Goal: Check status: Check status

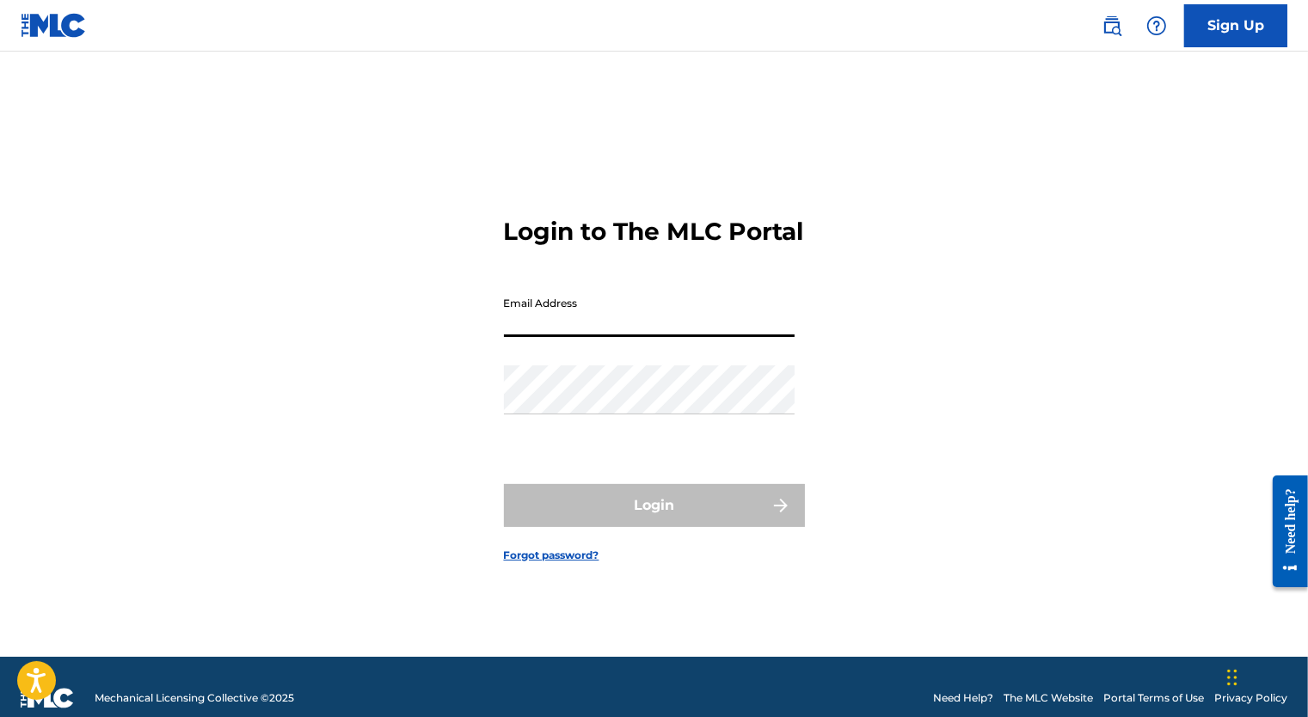
click at [706, 337] on input "Email Address" at bounding box center [649, 312] width 291 height 49
type input "[EMAIL_ADDRESS][PERSON_NAME][DOMAIN_NAME]"
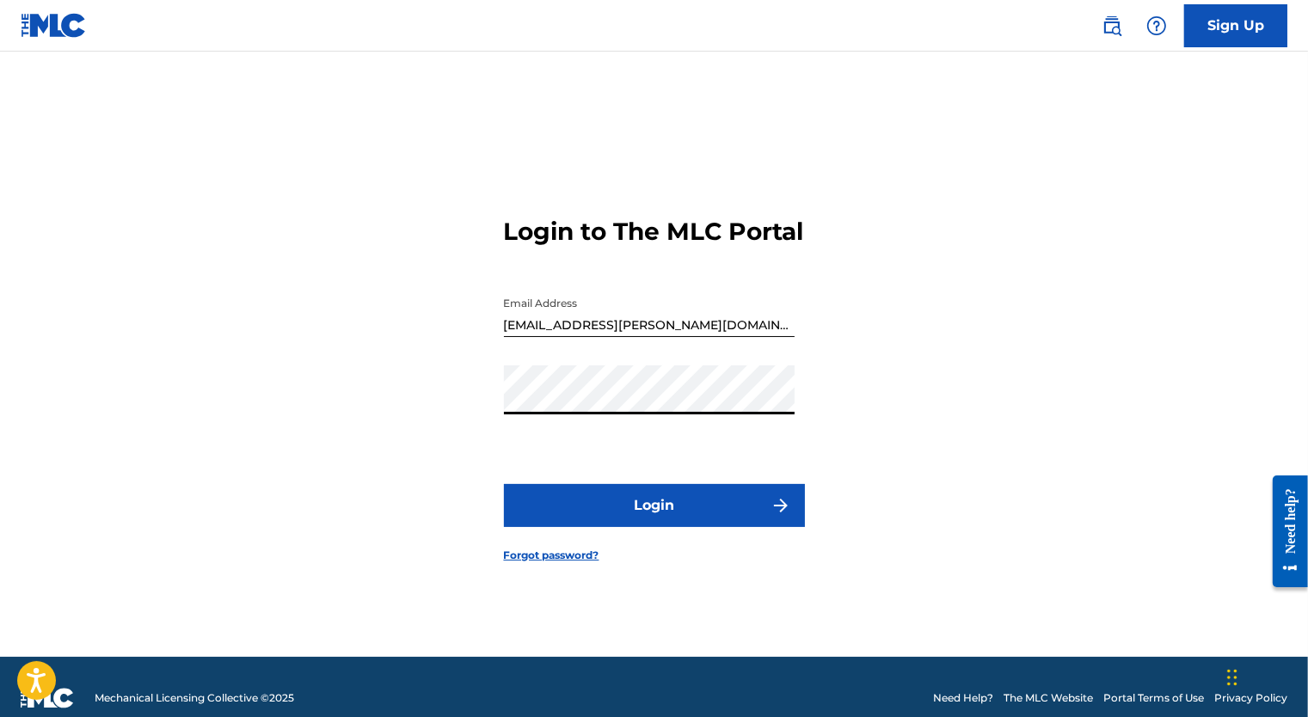
click at [504, 484] on button "Login" at bounding box center [654, 505] width 301 height 43
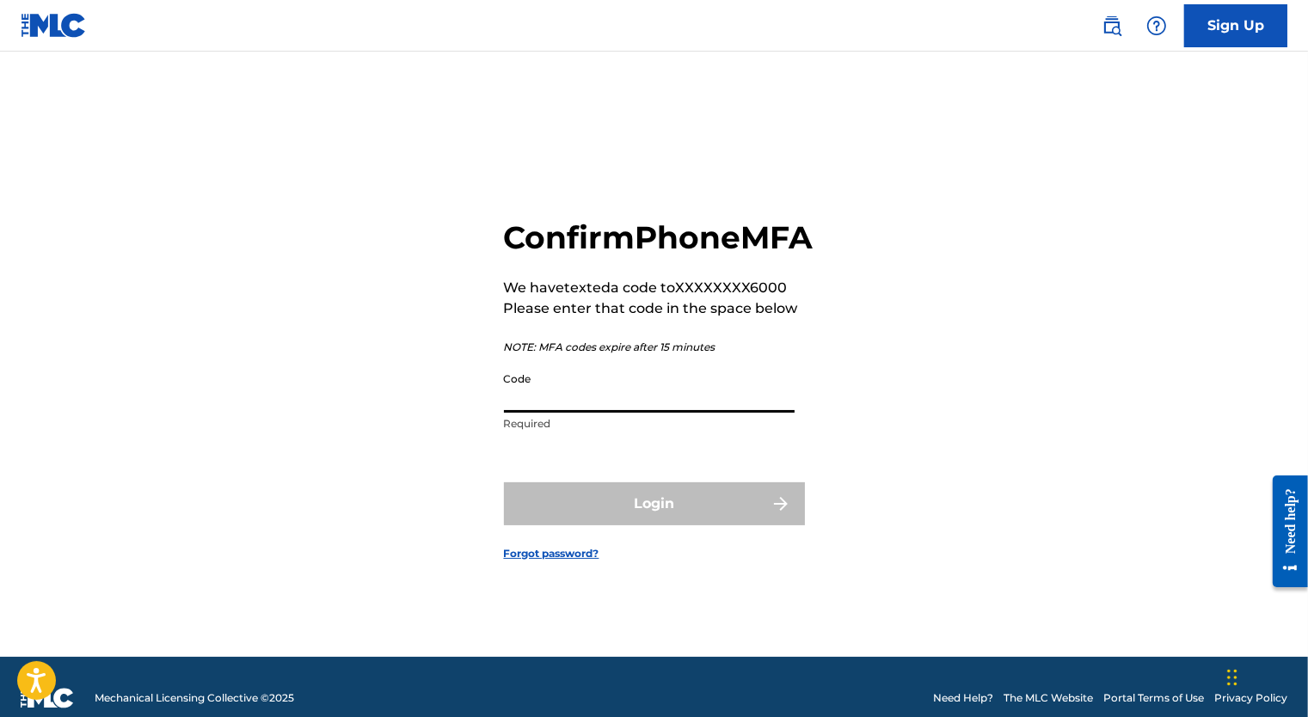
click at [663, 413] on input "Code" at bounding box center [649, 388] width 291 height 49
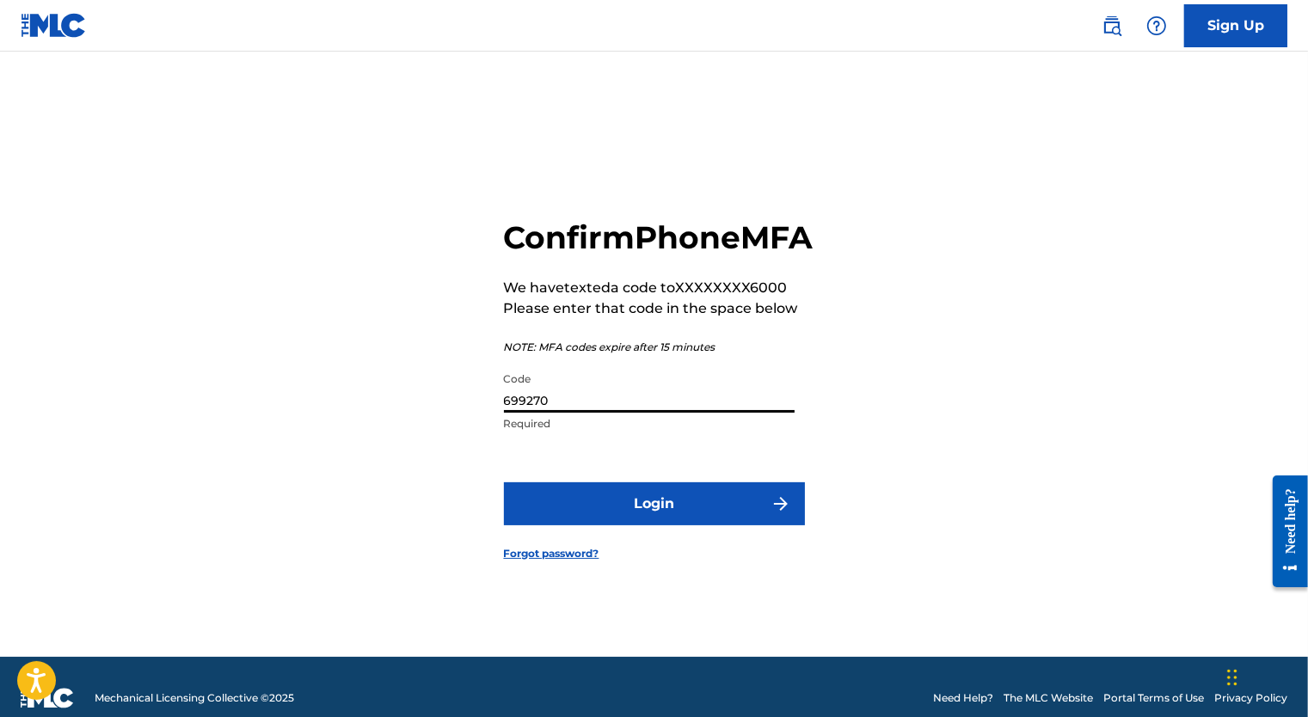
type input "699270"
click at [689, 502] on button "Login" at bounding box center [654, 504] width 301 height 43
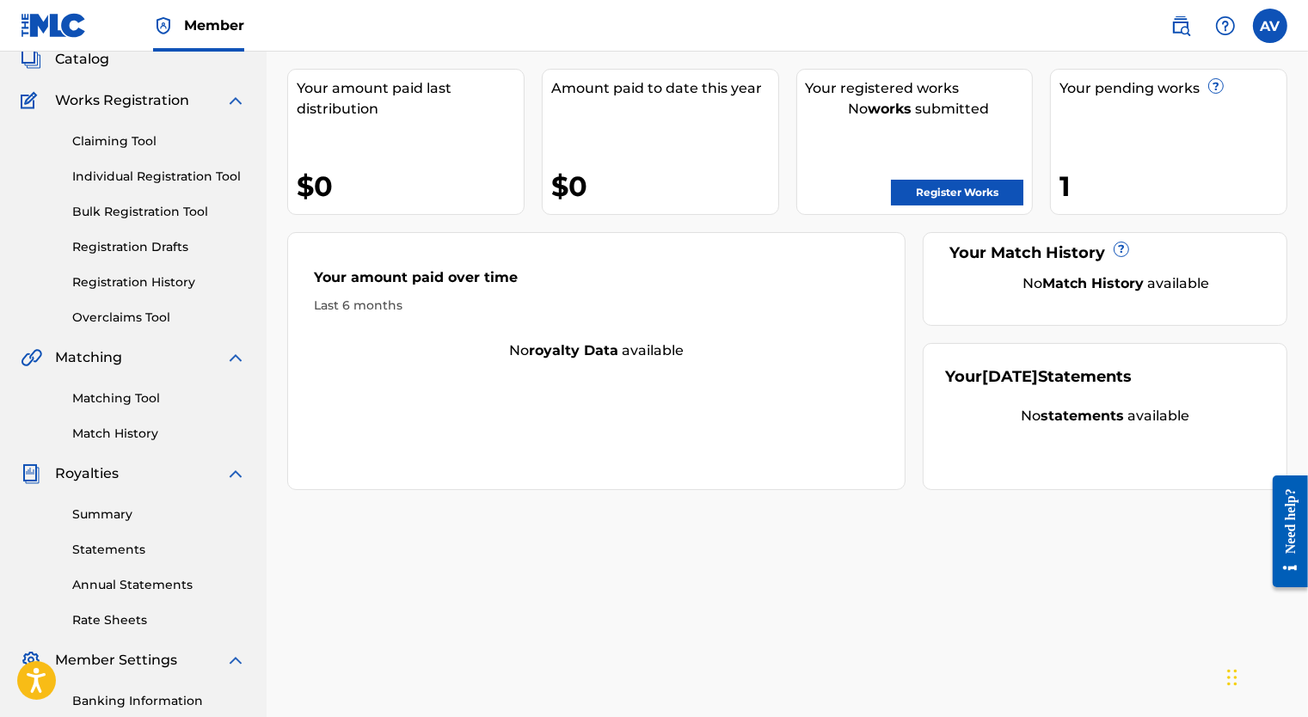
scroll to position [86, 0]
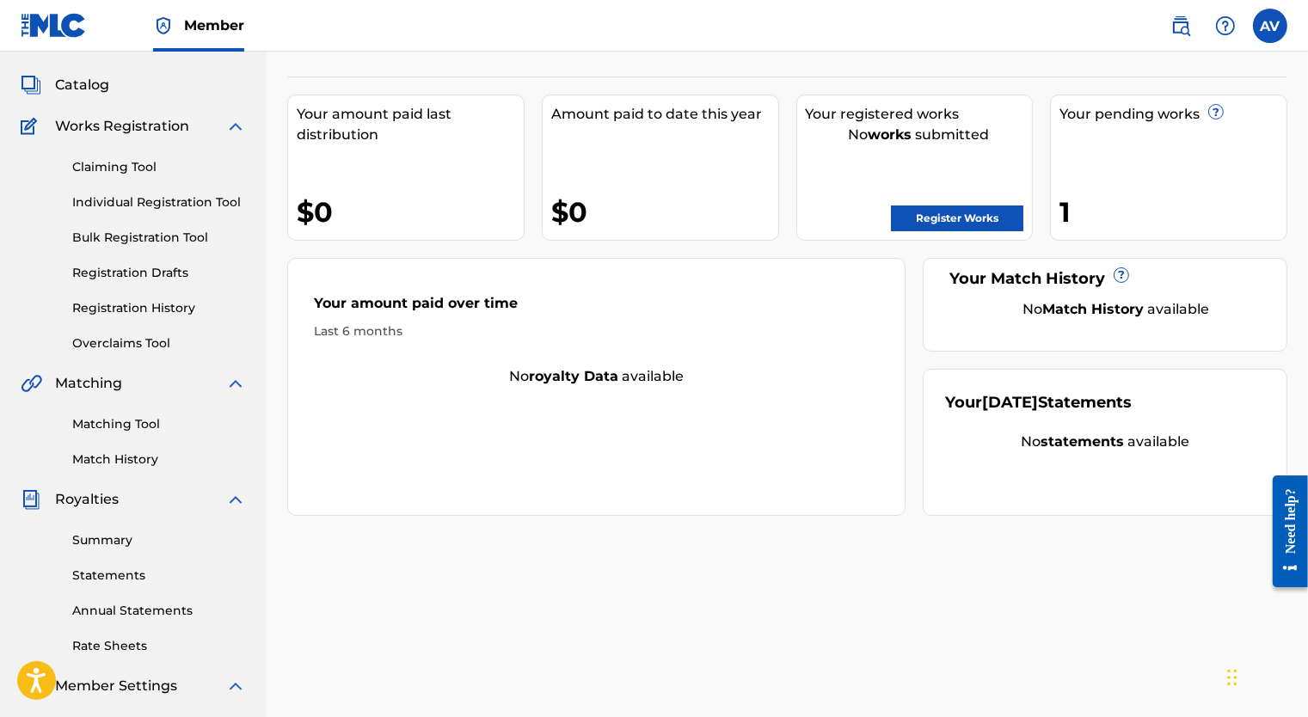
click at [168, 274] on link "Registration Drafts" at bounding box center [159, 273] width 174 height 18
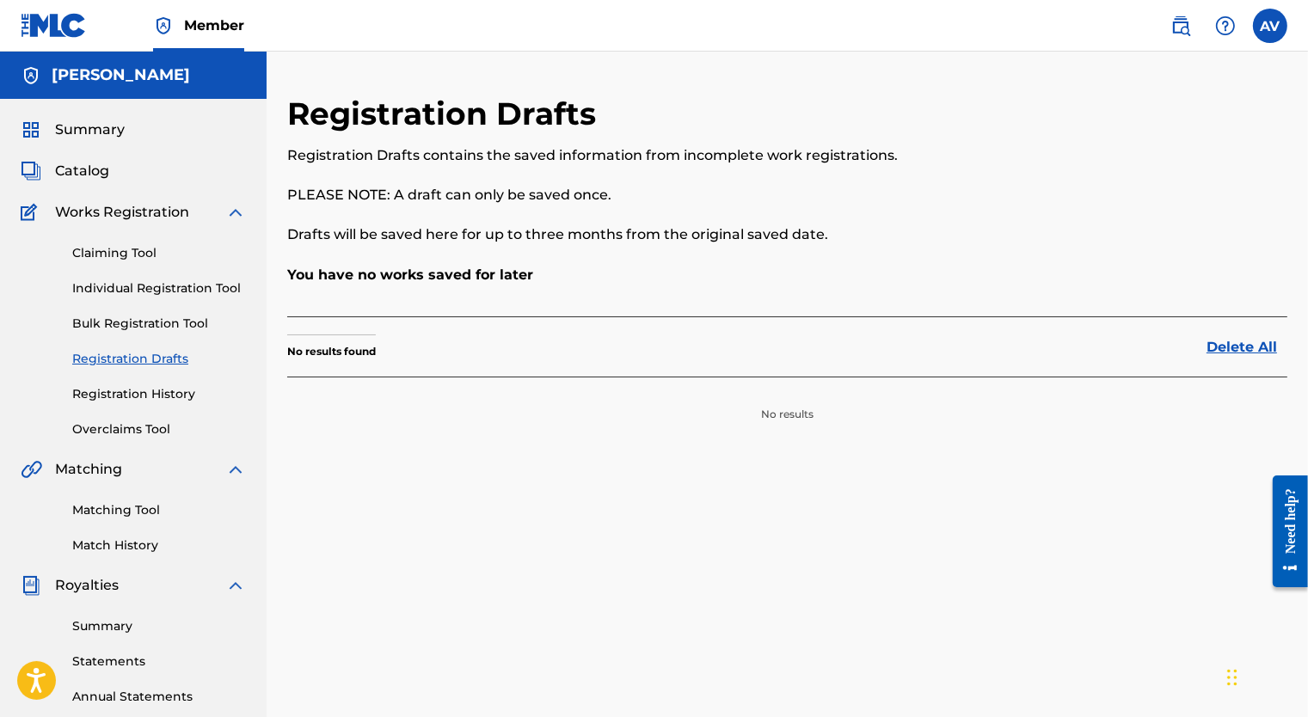
click at [95, 391] on link "Registration History" at bounding box center [159, 394] width 174 height 18
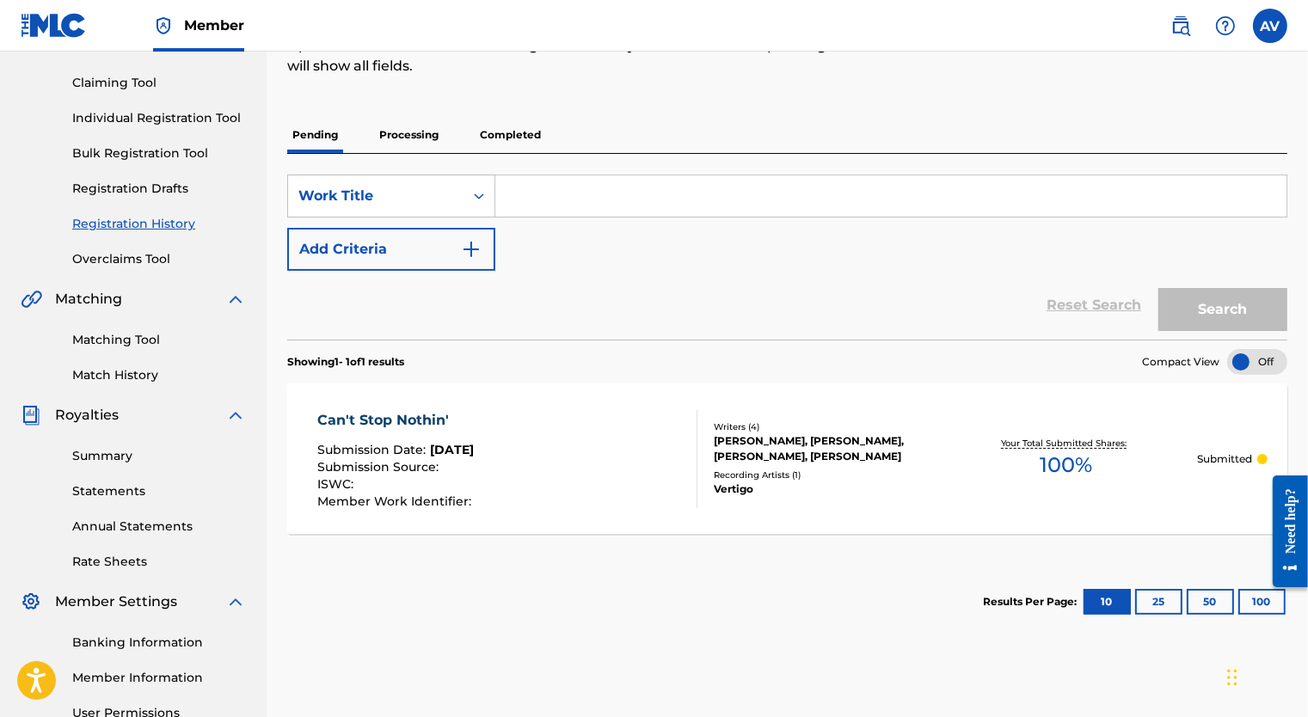
scroll to position [258, 0]
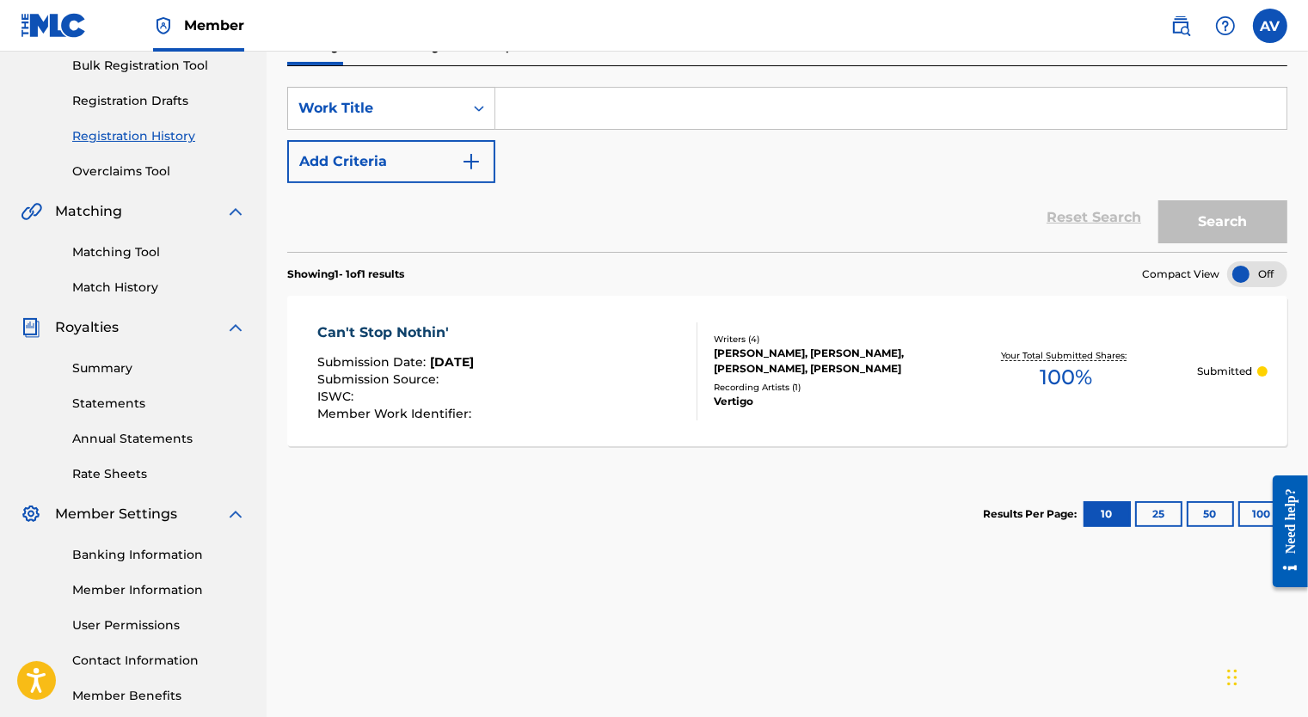
click at [1132, 345] on div "Your Total Submitted Shares: 100 %" at bounding box center [1066, 371] width 262 height 52
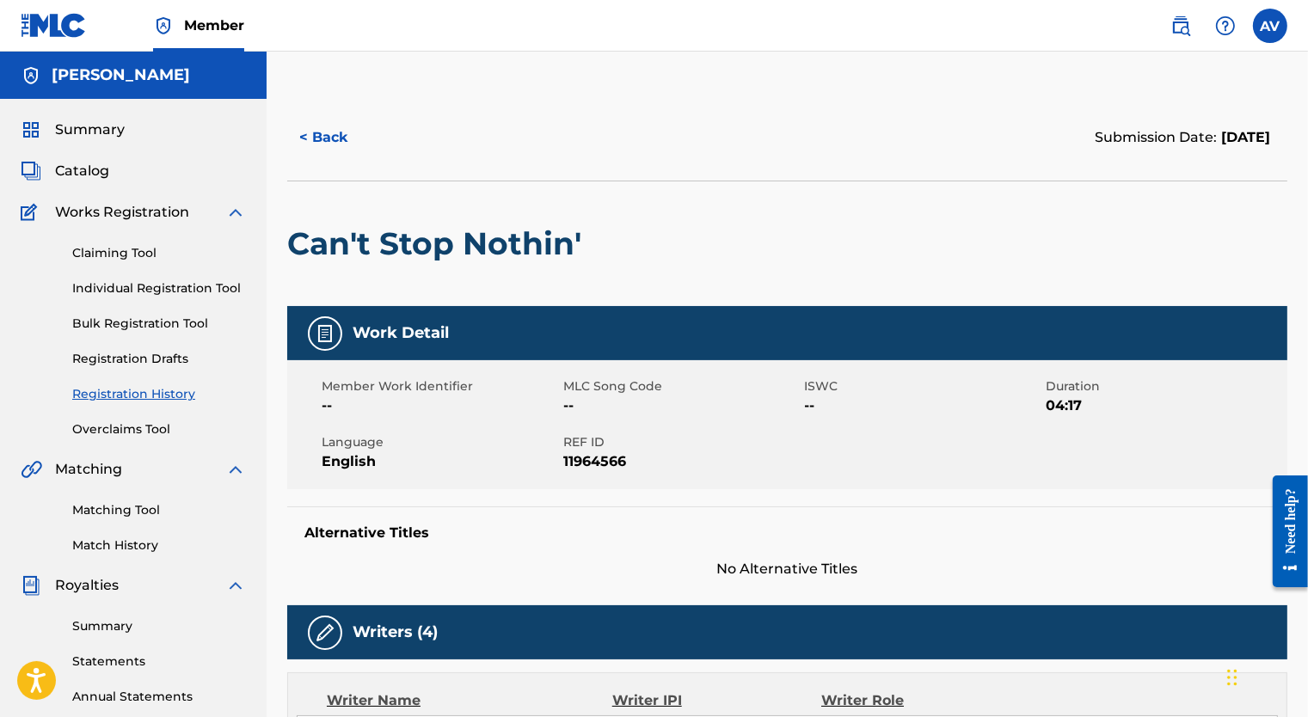
click at [333, 139] on button "< Back" at bounding box center [338, 137] width 103 height 43
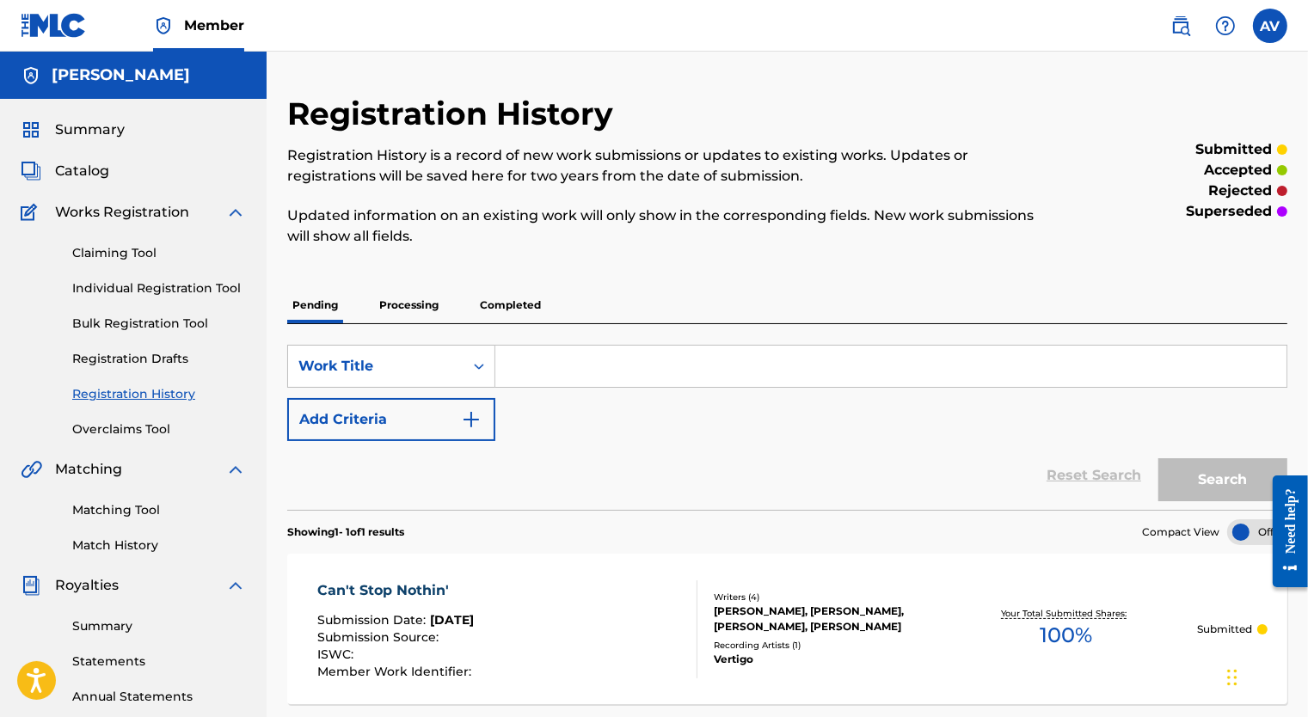
scroll to position [344, 0]
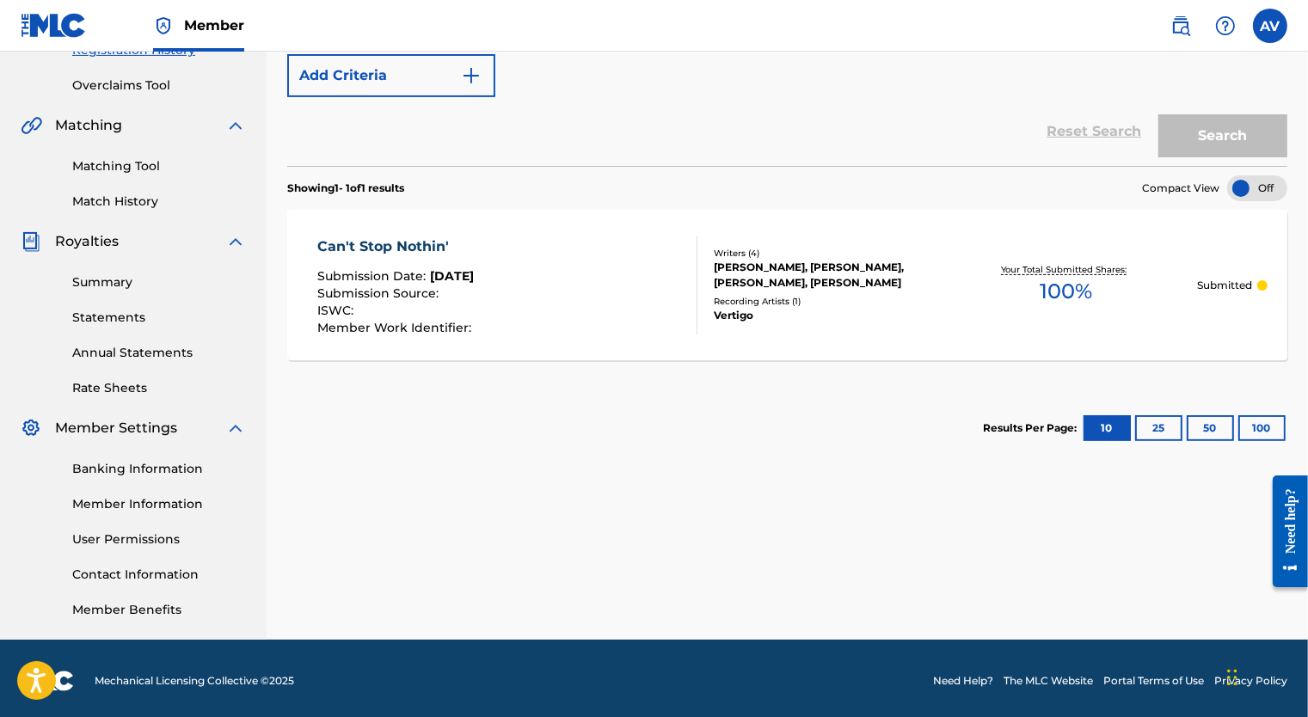
click at [853, 292] on div "Writers ( 4 ) [PERSON_NAME], [PERSON_NAME], [PERSON_NAME], [PERSON_NAME] Record…" at bounding box center [816, 285] width 237 height 77
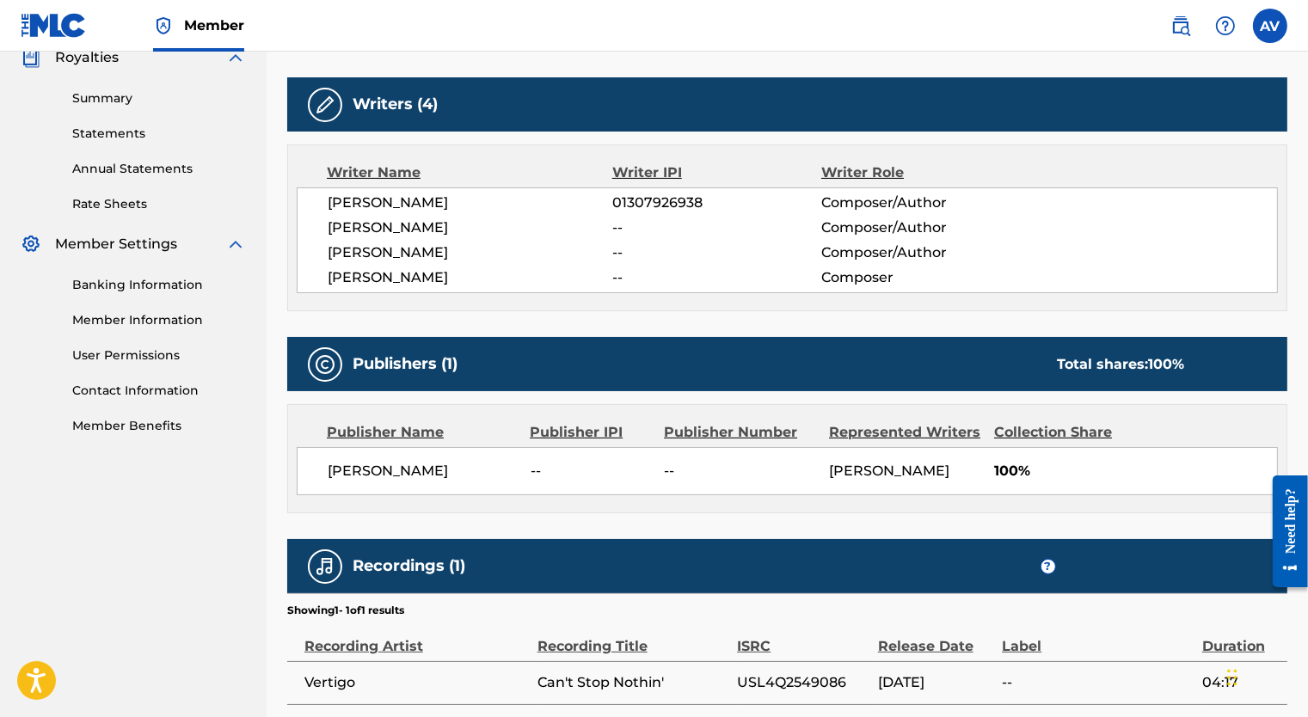
scroll to position [491, 0]
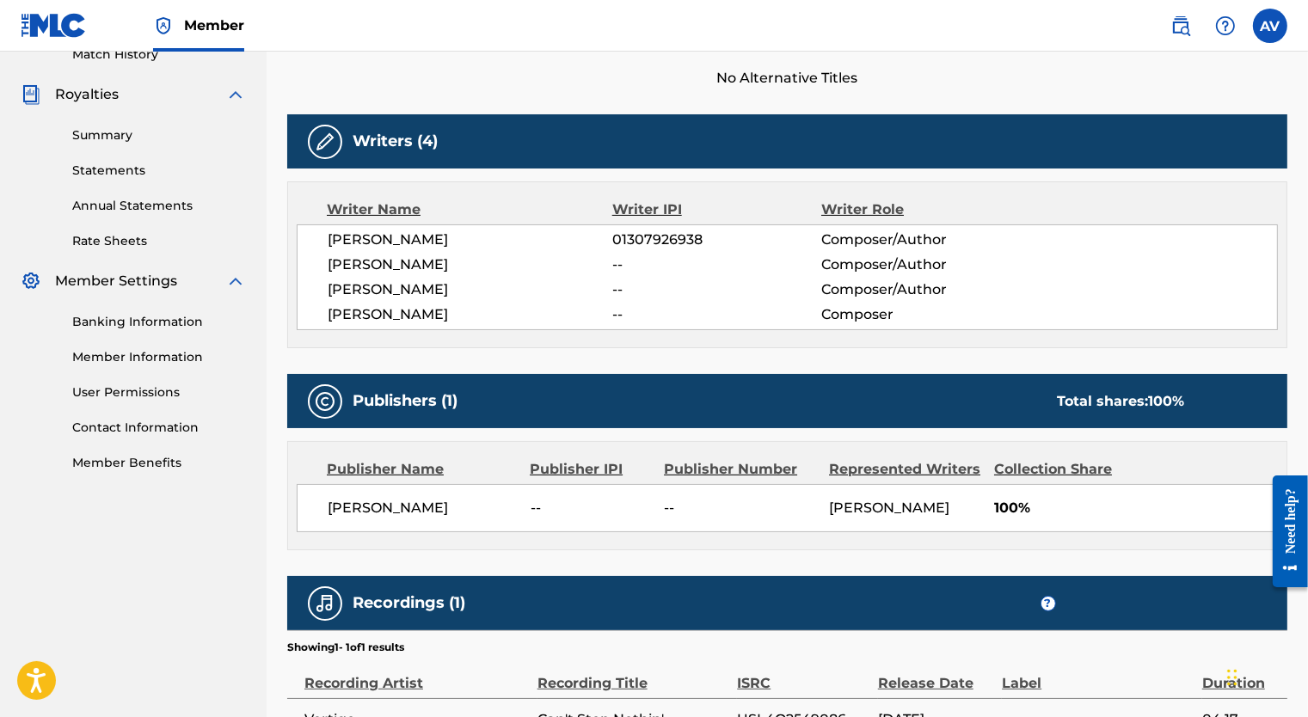
click at [503, 264] on span "[PERSON_NAME]" at bounding box center [470, 265] width 285 height 21
click at [379, 137] on h5 "Writers (4)" at bounding box center [395, 142] width 85 height 20
click at [323, 139] on img at bounding box center [325, 142] width 21 height 21
click at [446, 140] on div "Writers (4)" at bounding box center [787, 141] width 1001 height 54
click at [330, 138] on img at bounding box center [325, 142] width 21 height 21
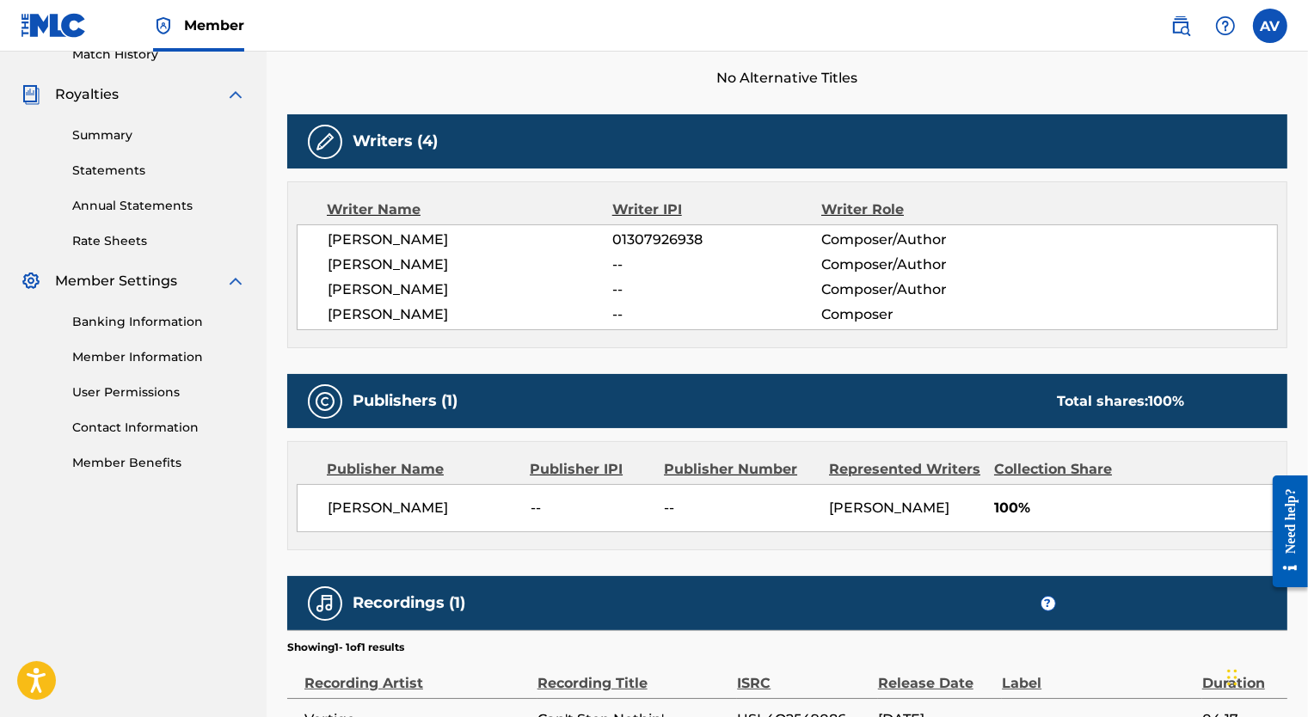
scroll to position [0, 0]
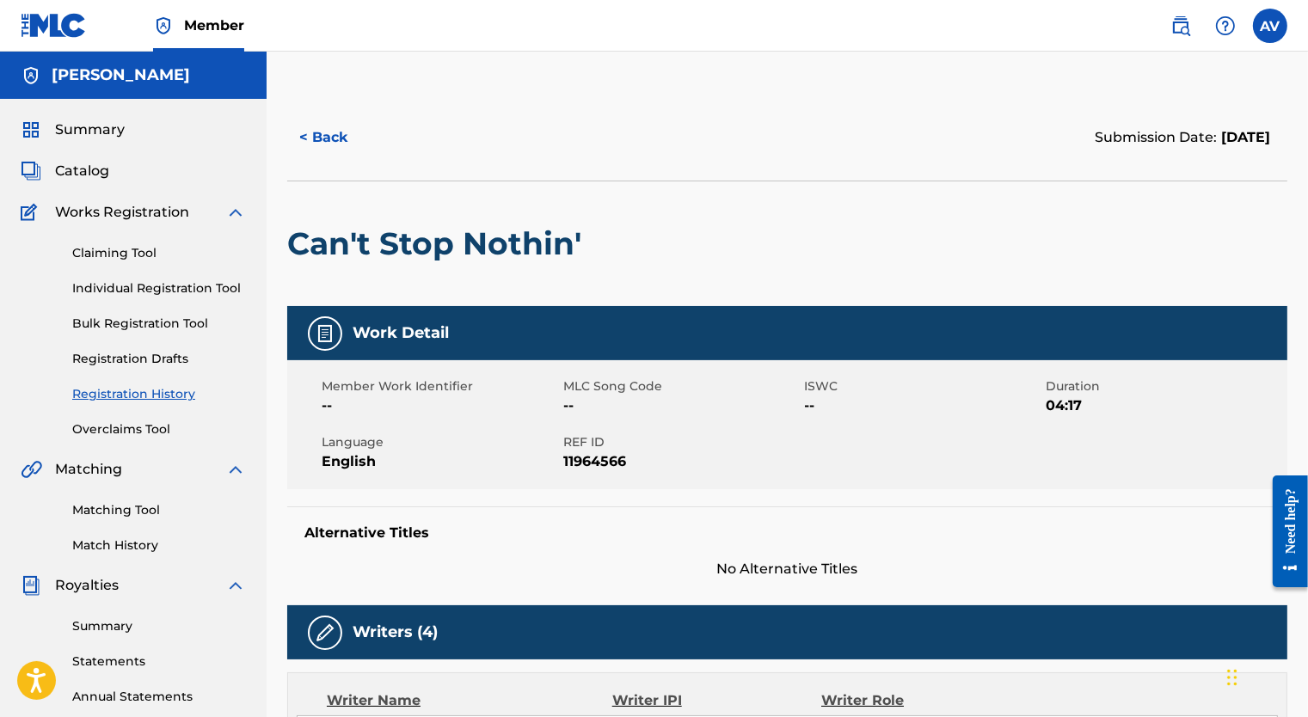
click at [1266, 40] on label at bounding box center [1270, 26] width 34 height 34
click at [1271, 26] on input "AV [PERSON_NAME] [EMAIL_ADDRESS][PERSON_NAME][DOMAIN_NAME] Notification Prefere…" at bounding box center [1271, 26] width 0 height 0
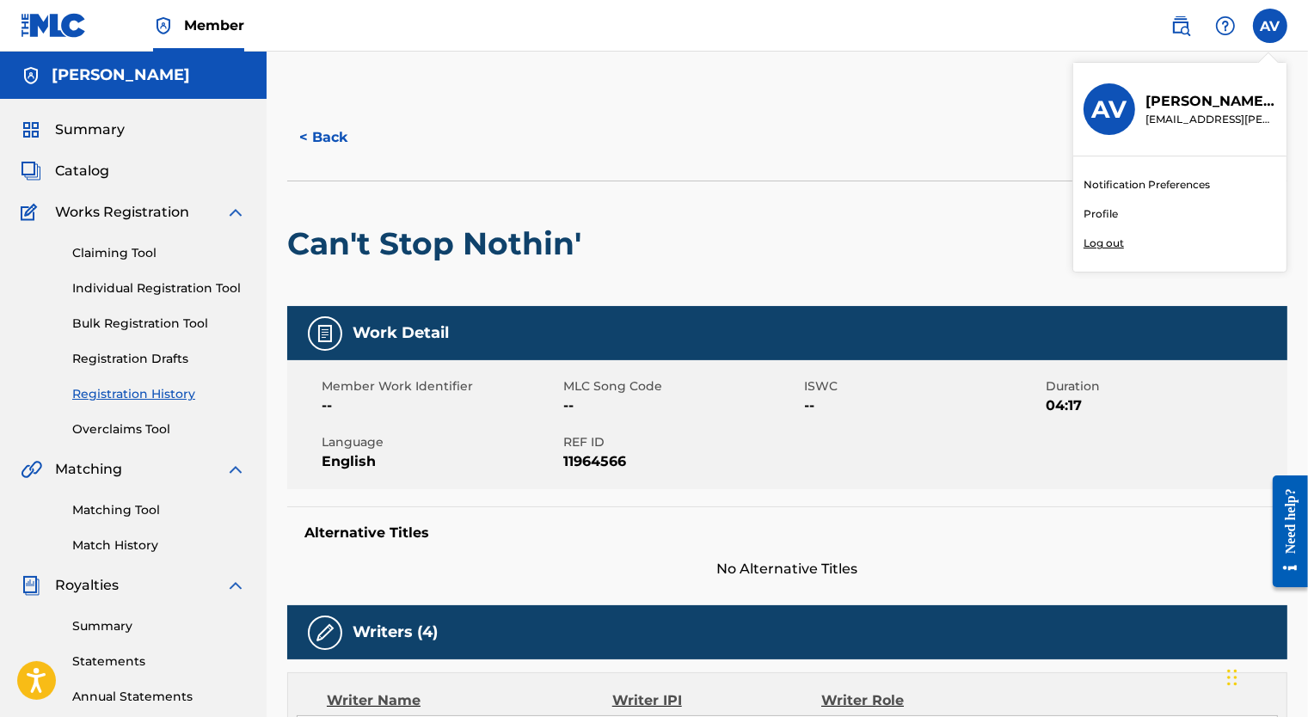
click at [1117, 245] on p "Log out" at bounding box center [1104, 243] width 40 height 15
click at [1271, 26] on input "AV [PERSON_NAME] [EMAIL_ADDRESS][PERSON_NAME][DOMAIN_NAME] Notification Prefere…" at bounding box center [1271, 26] width 0 height 0
